Goal: Book appointment/travel/reservation

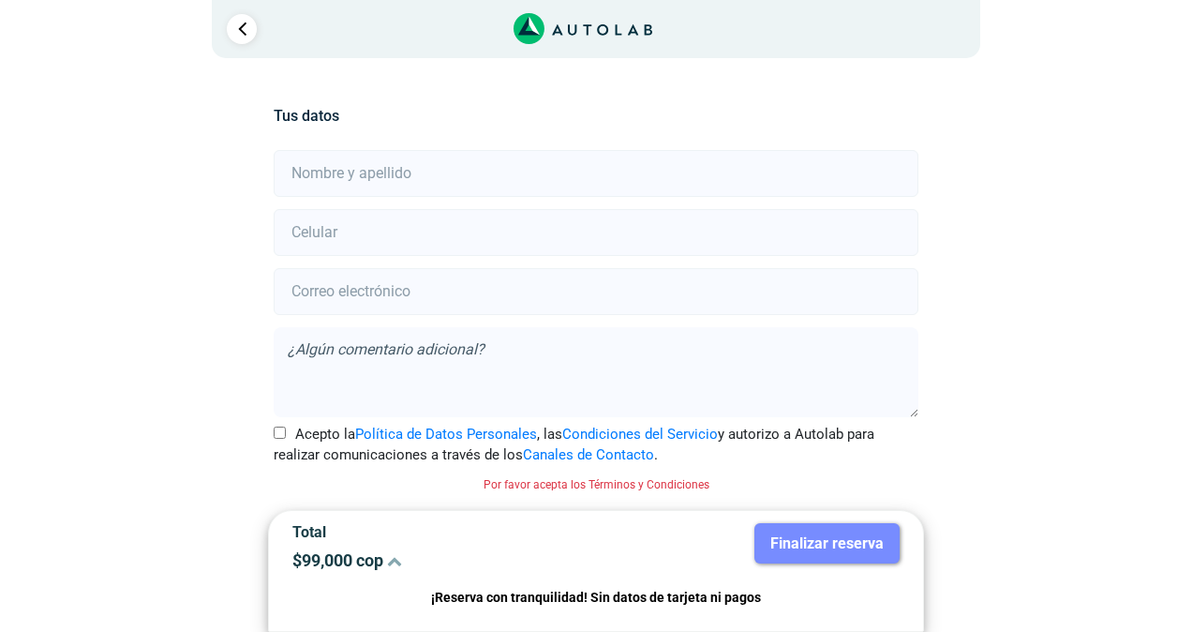
click at [395, 560] on icon at bounding box center [394, 560] width 15 height 15
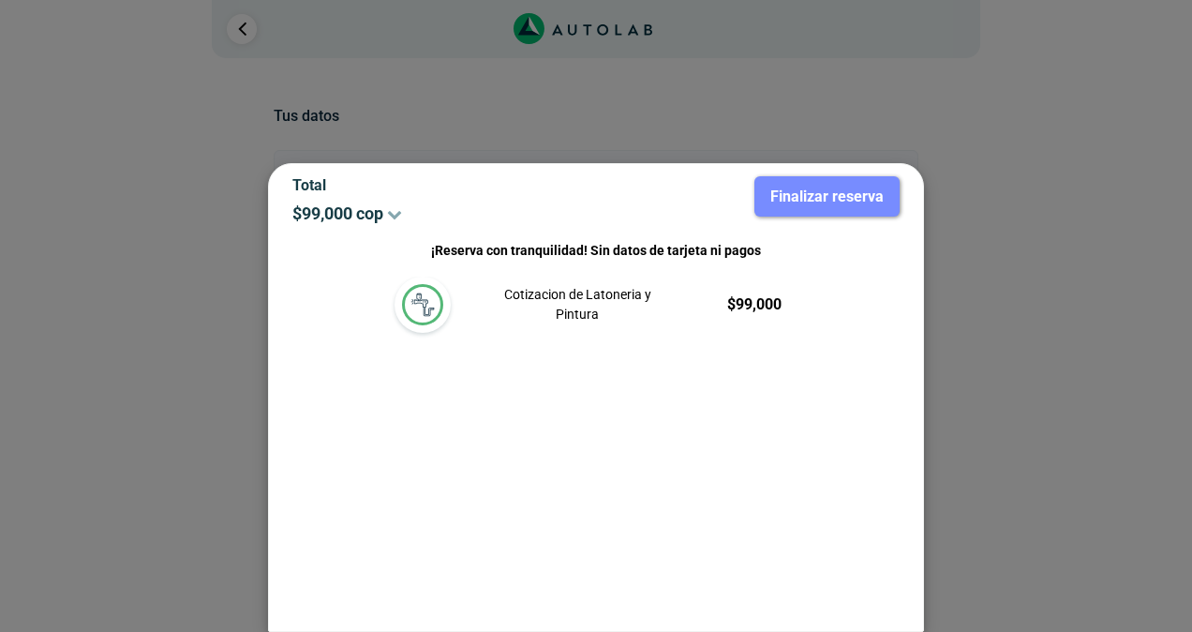
click at [395, 210] on icon at bounding box center [394, 213] width 15 height 15
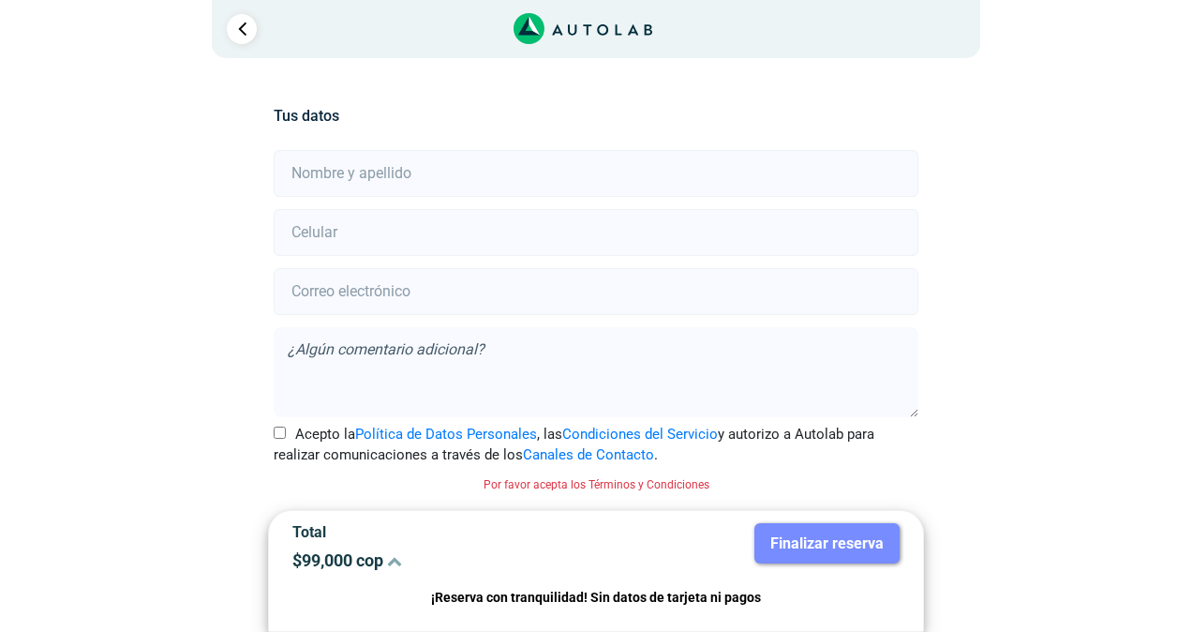
click at [364, 178] on input "text" at bounding box center [596, 173] width 644 height 47
type input "[PERSON_NAME]"
type input "3153613741"
click at [343, 298] on input "email" at bounding box center [596, 291] width 644 height 47
type input "[EMAIL_ADDRESS][DOMAIN_NAME]"
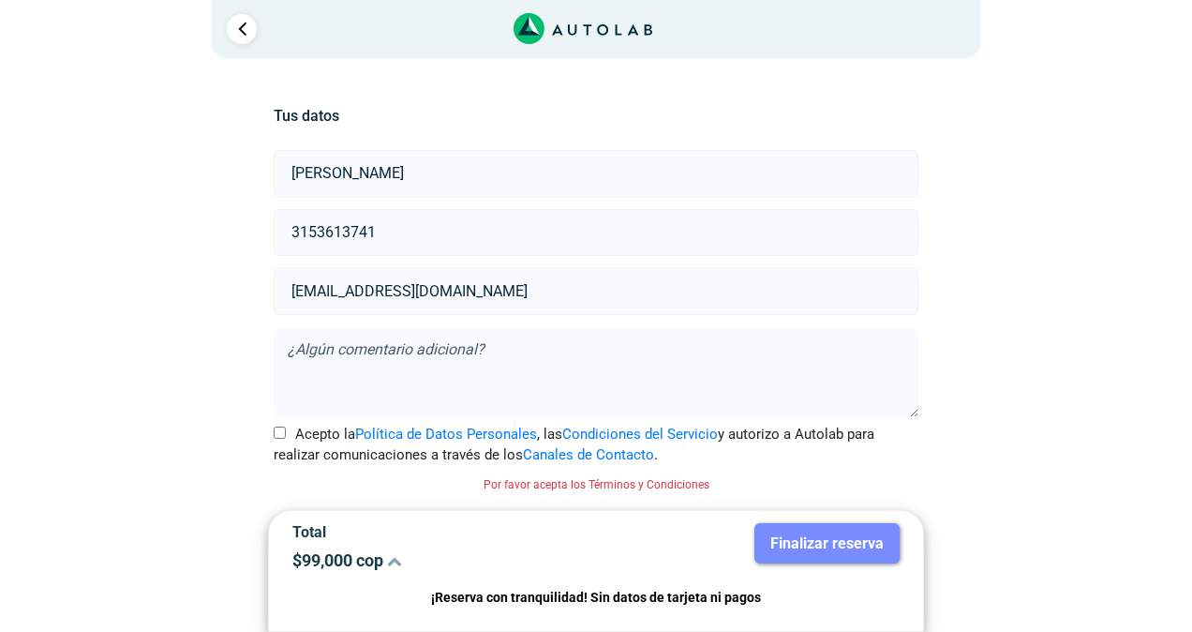
click at [277, 432] on input "Acepto la Política de Datos Personales , las Condiciones del Servicio y autoriz…" at bounding box center [280, 433] width 12 height 12
checkbox input "true"
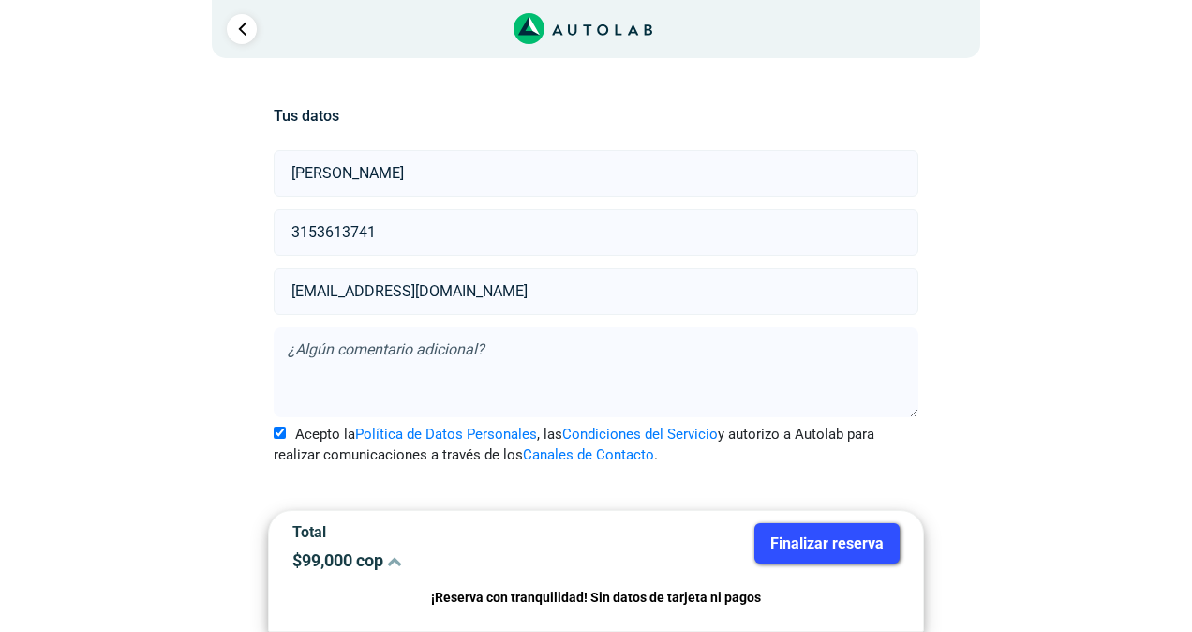
click at [793, 544] on button "Finalizar reserva" at bounding box center [827, 543] width 145 height 40
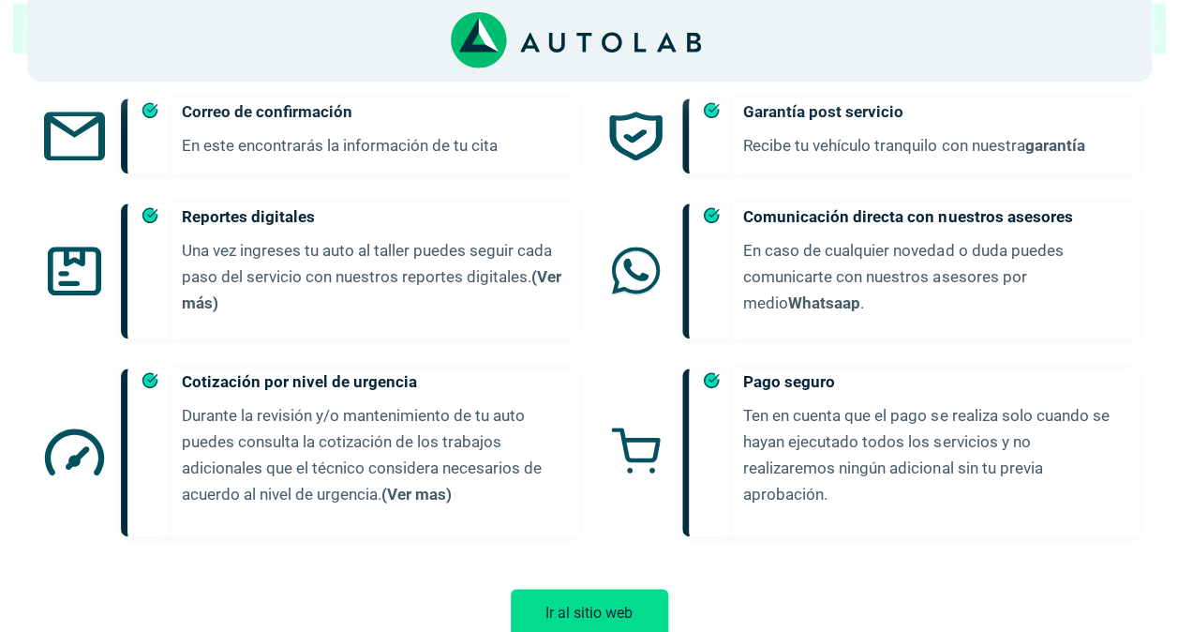
scroll to position [855, 0]
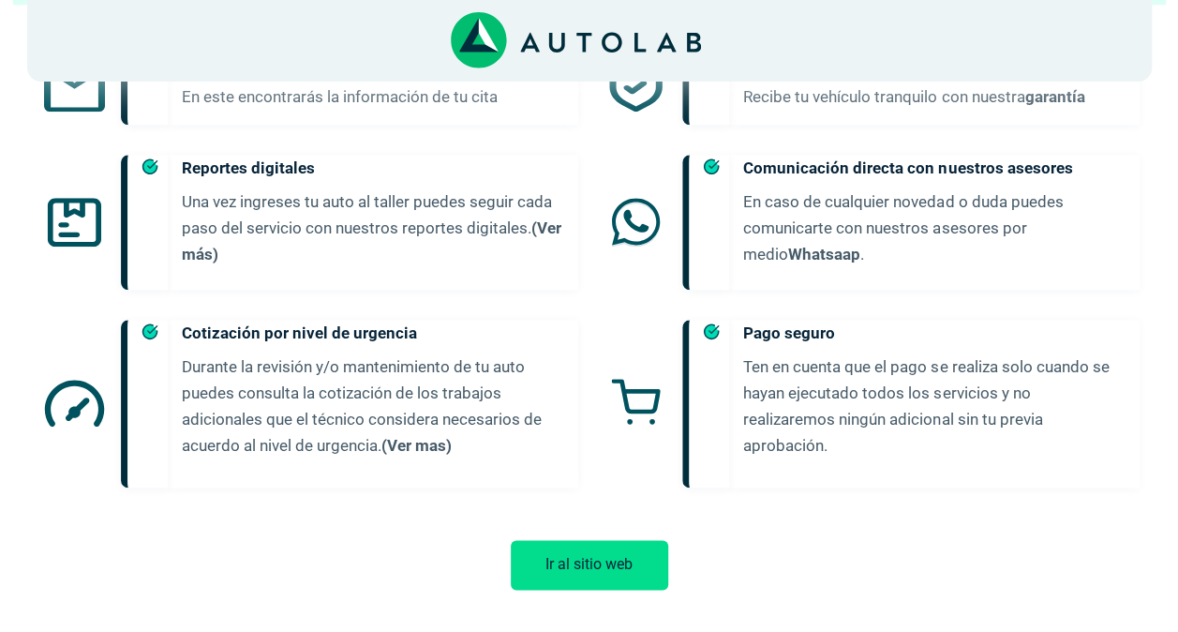
click at [593, 562] on button "Ir al sitio web" at bounding box center [589, 565] width 157 height 50
